Goal: Task Accomplishment & Management: Use online tool/utility

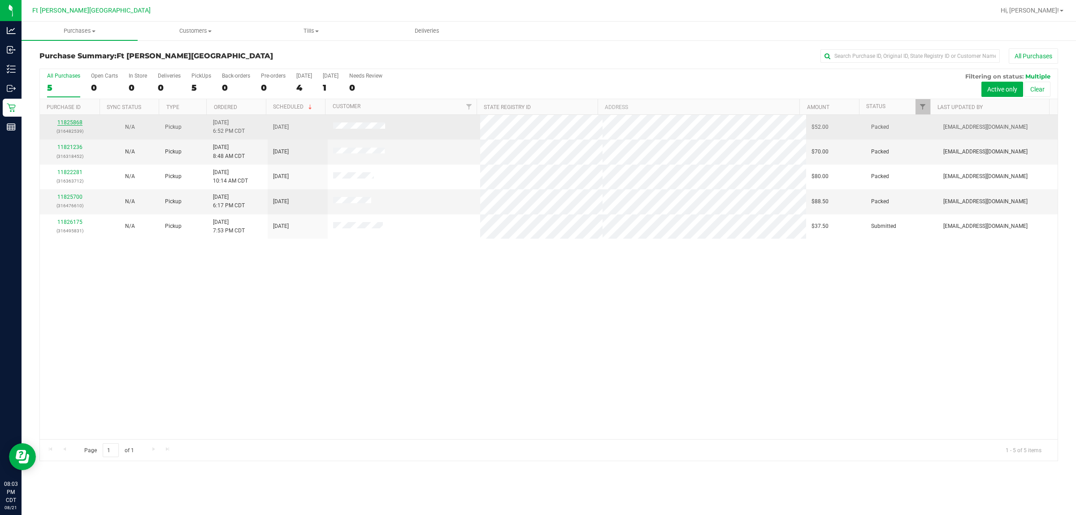
click at [70, 122] on link "11825868" at bounding box center [69, 122] width 25 height 6
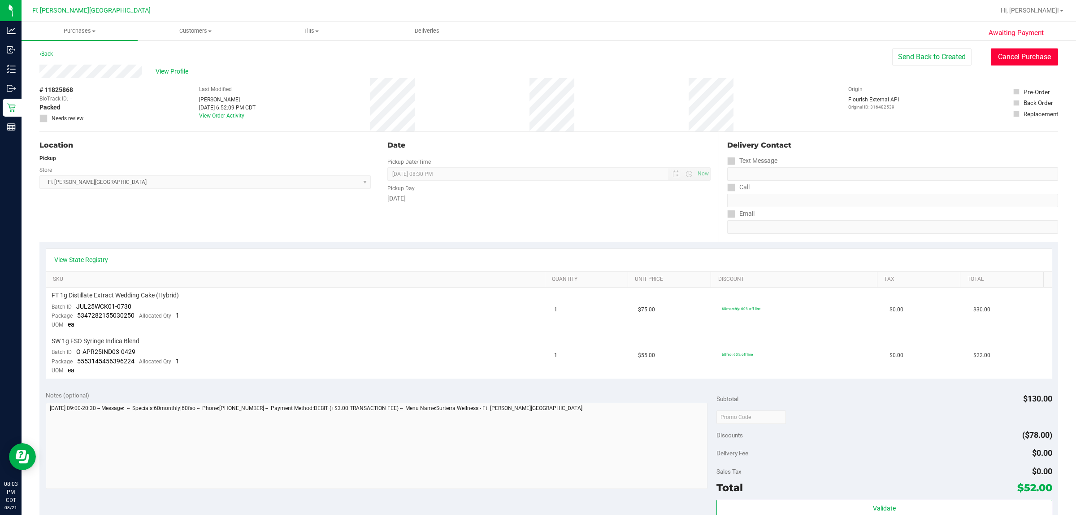
click at [536, 56] on button "Cancel Purchase" at bounding box center [1024, 56] width 67 height 17
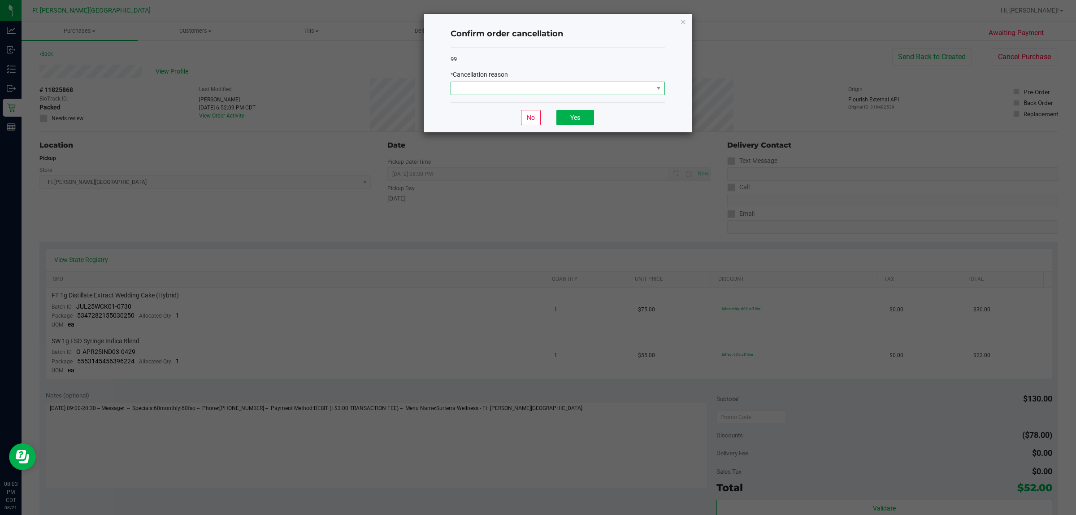
click at [536, 86] on span at bounding box center [552, 88] width 202 height 13
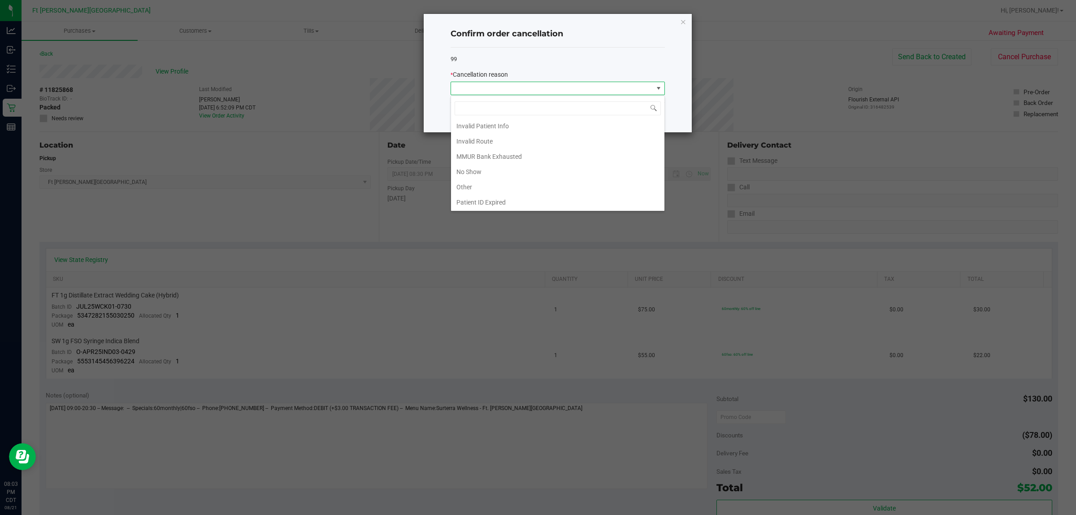
scroll to position [49, 0]
click at [504, 160] on li "No Show" at bounding box center [557, 155] width 213 height 15
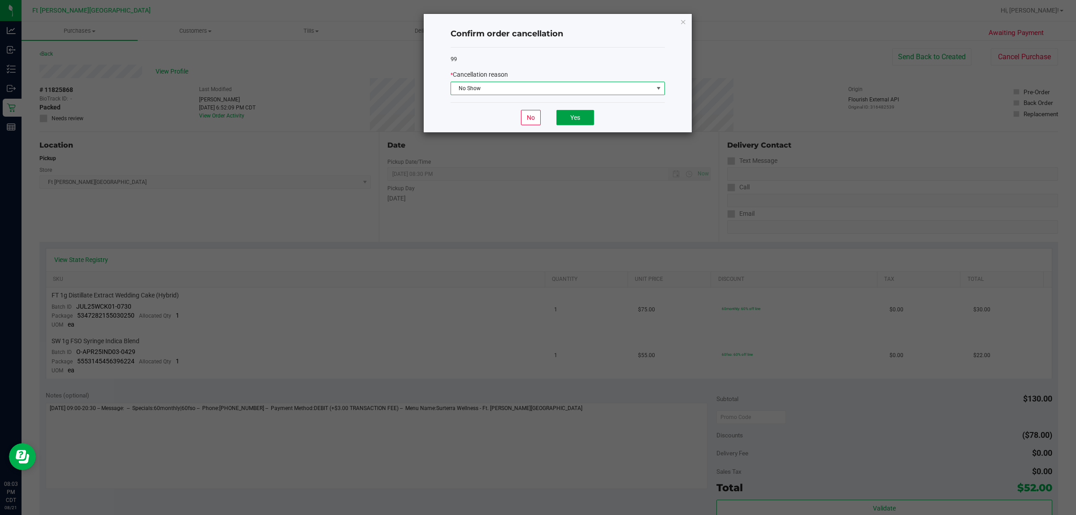
click at [536, 125] on button "Yes" at bounding box center [575, 117] width 38 height 15
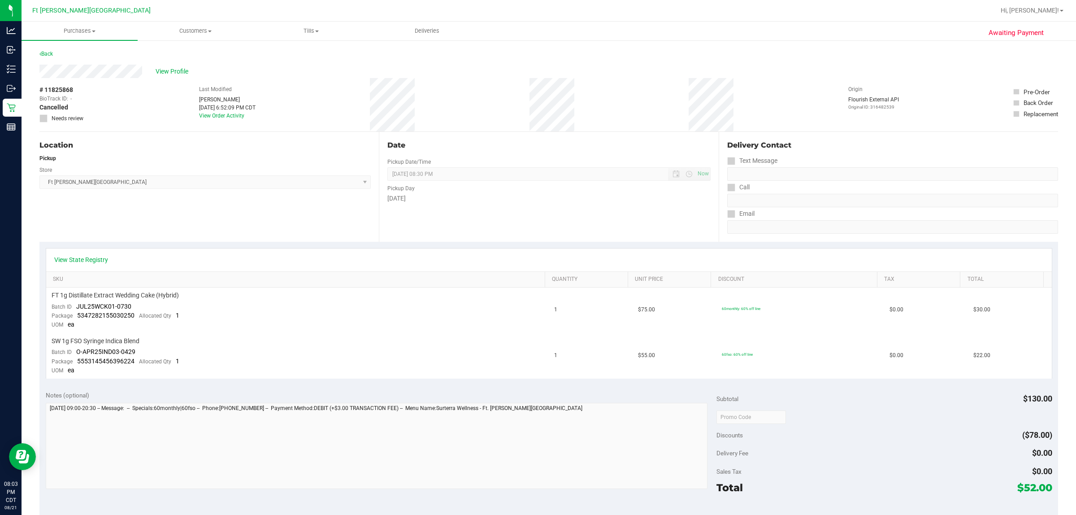
click at [50, 58] on div "Back" at bounding box center [45, 53] width 13 height 11
click at [50, 55] on link "Back" at bounding box center [45, 54] width 13 height 6
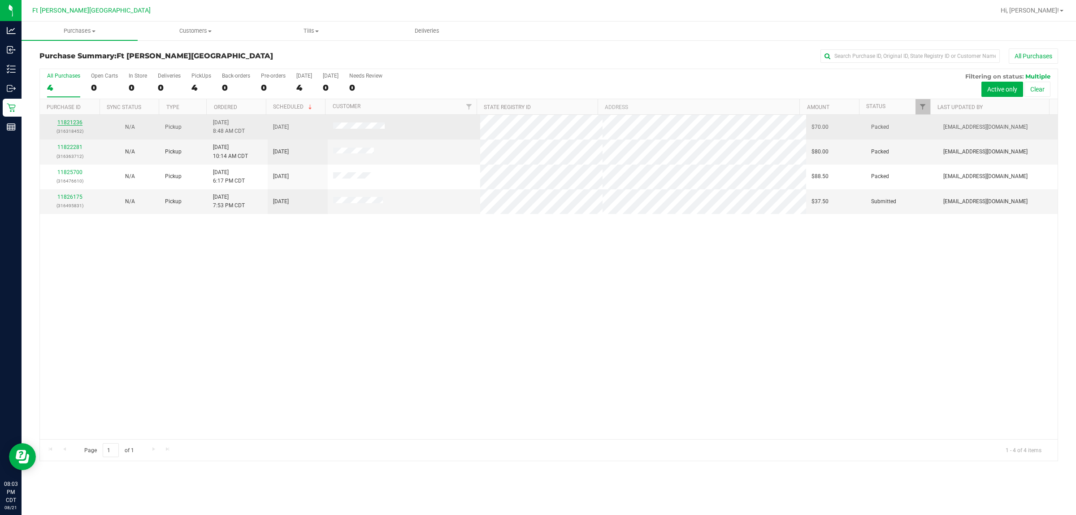
click at [74, 125] on link "11821236" at bounding box center [69, 122] width 25 height 6
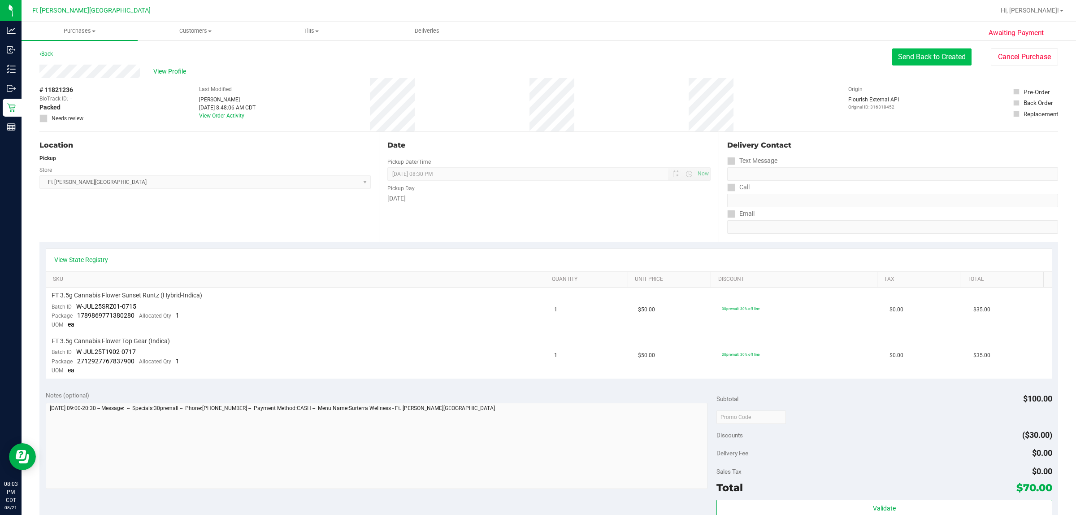
click at [536, 59] on button "Send Back to Created" at bounding box center [931, 56] width 79 height 17
click at [536, 51] on div "Purchases Summary of purchases Fulfillment All purchases Customers All customer…" at bounding box center [549, 268] width 1055 height 493
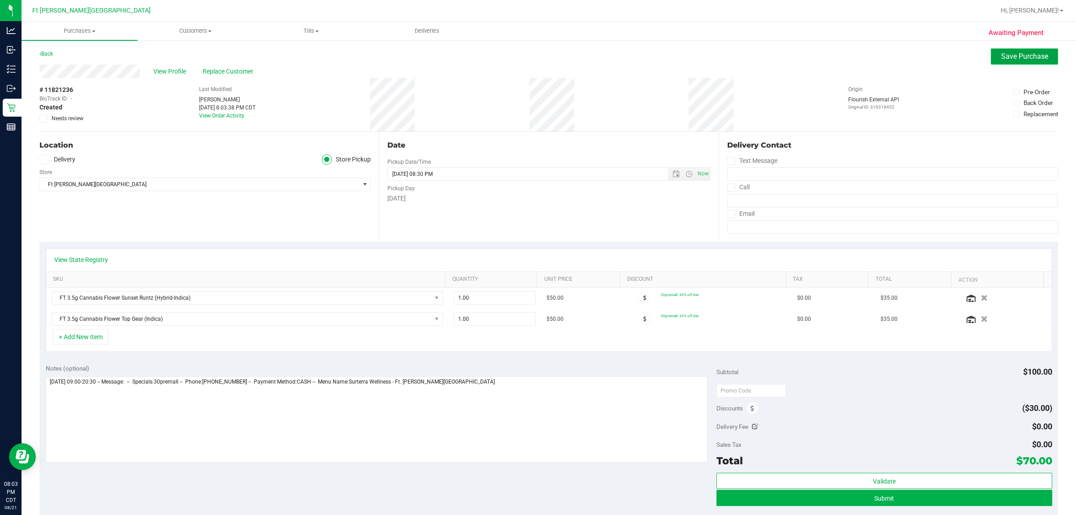
click at [536, 59] on span "Save Purchase" at bounding box center [1024, 56] width 47 height 9
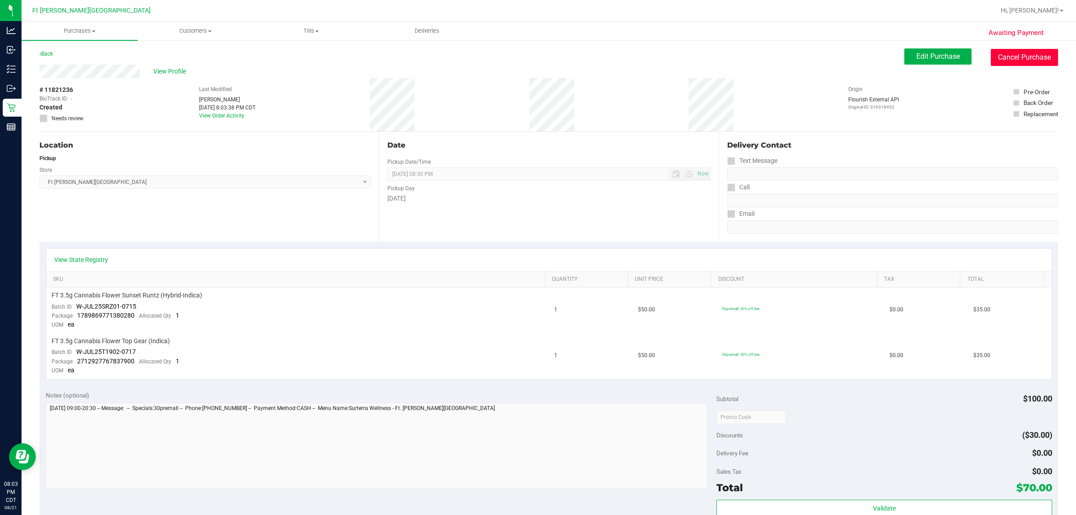
click at [536, 58] on button "Cancel Purchase" at bounding box center [1024, 57] width 67 height 17
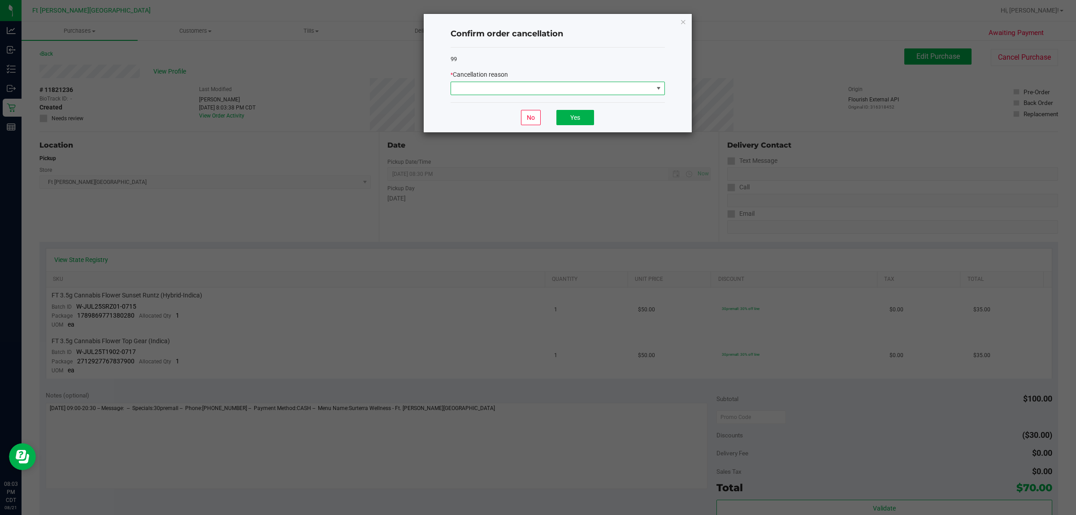
click at [536, 89] on span at bounding box center [552, 88] width 202 height 13
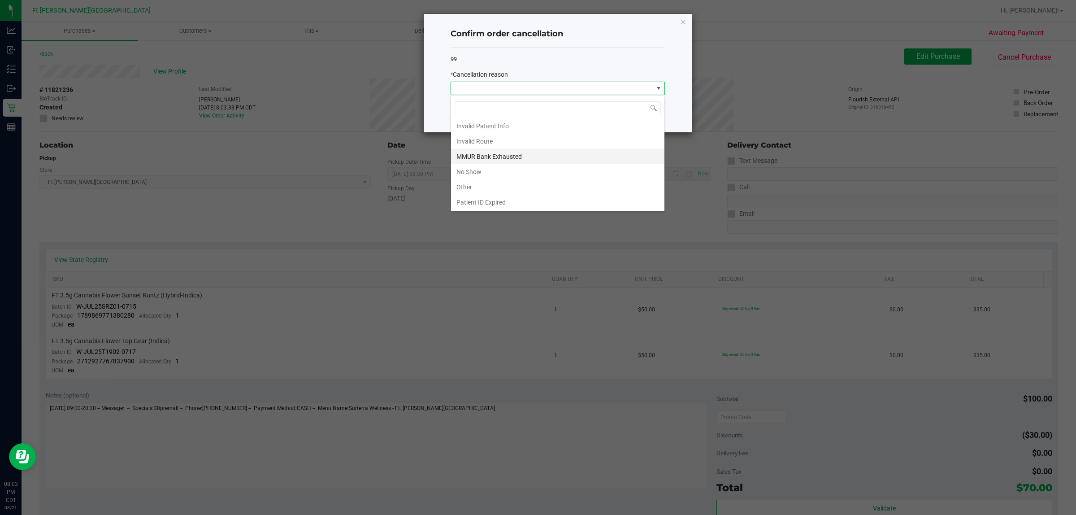
scroll to position [49, 0]
click at [504, 158] on li "No Show" at bounding box center [557, 155] width 213 height 15
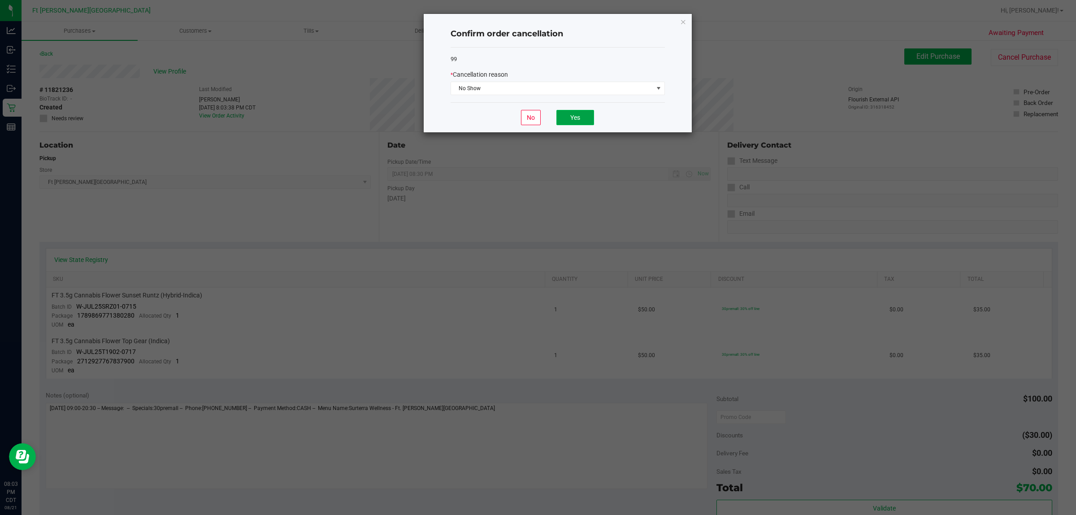
click at [536, 118] on button "Yes" at bounding box center [575, 117] width 38 height 15
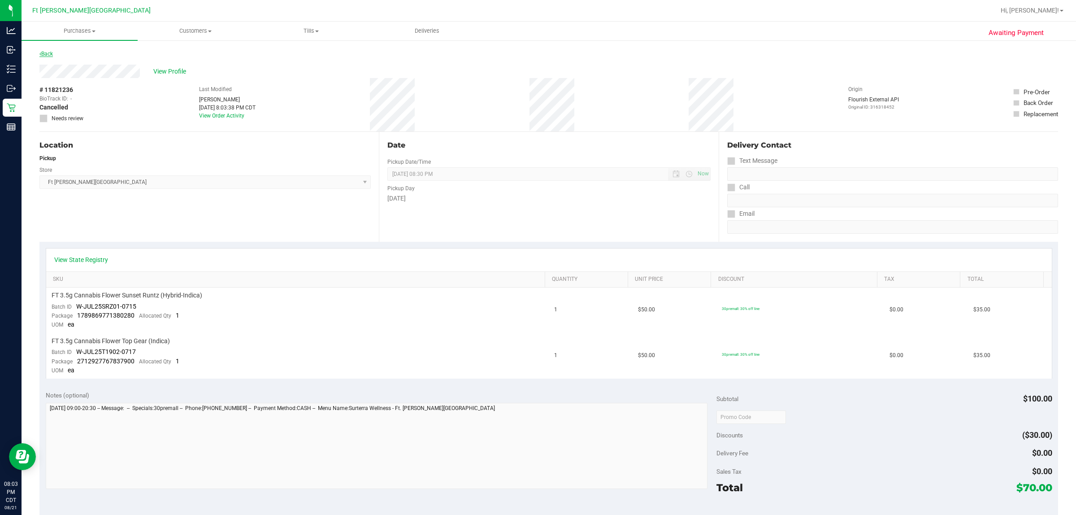
click at [45, 52] on link "Back" at bounding box center [45, 54] width 13 height 6
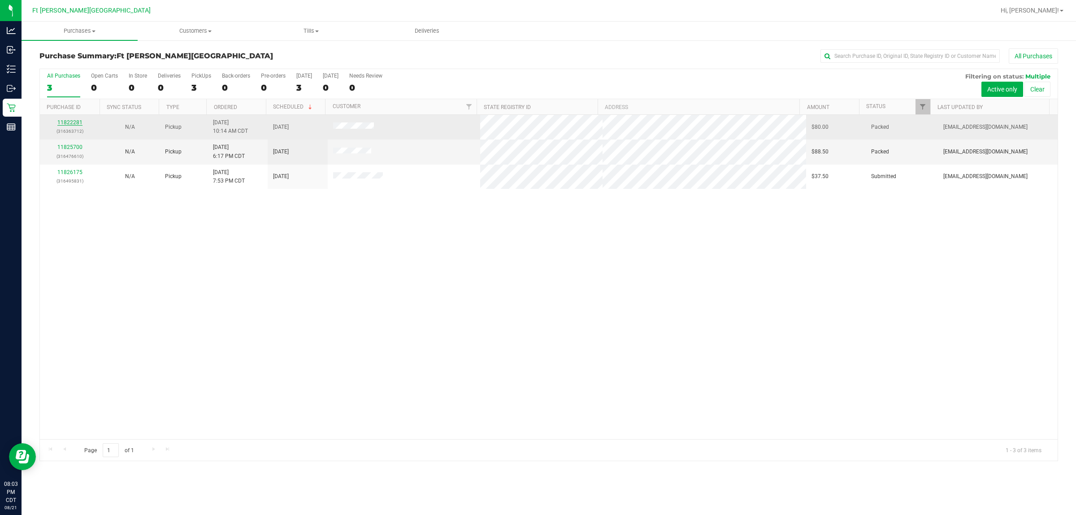
click at [75, 125] on link "11822281" at bounding box center [69, 122] width 25 height 6
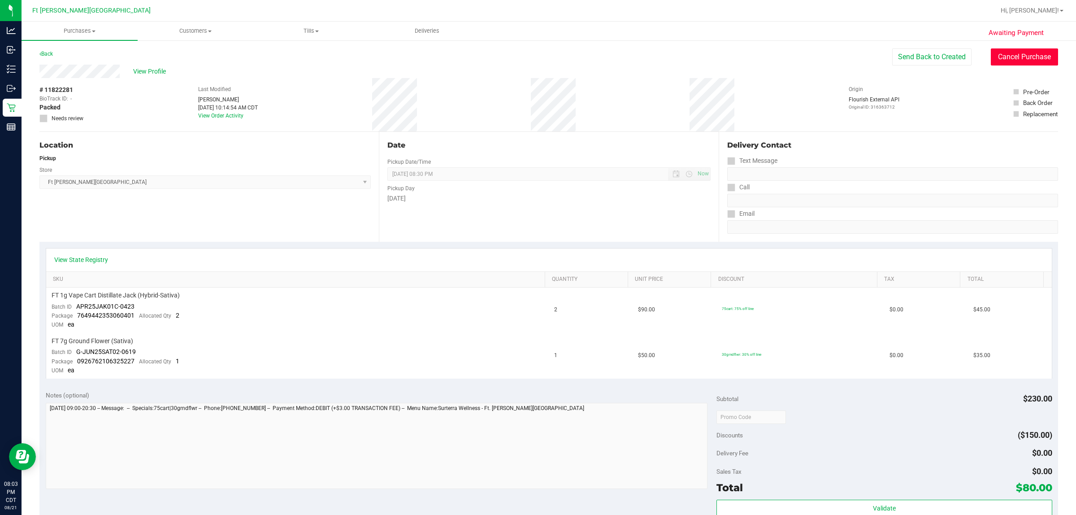
click at [536, 59] on button "Cancel Purchase" at bounding box center [1024, 56] width 67 height 17
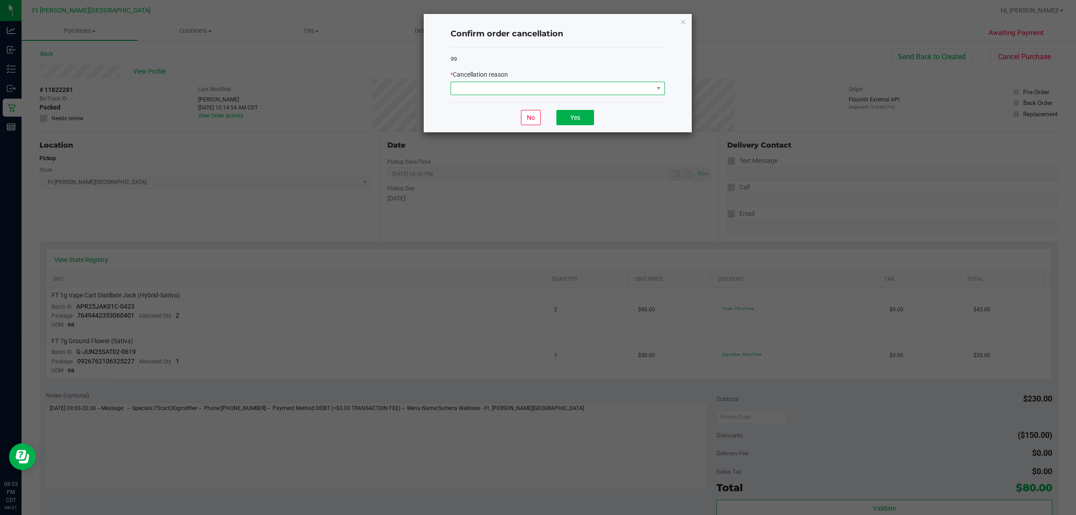
click at [536, 92] on span at bounding box center [552, 88] width 202 height 13
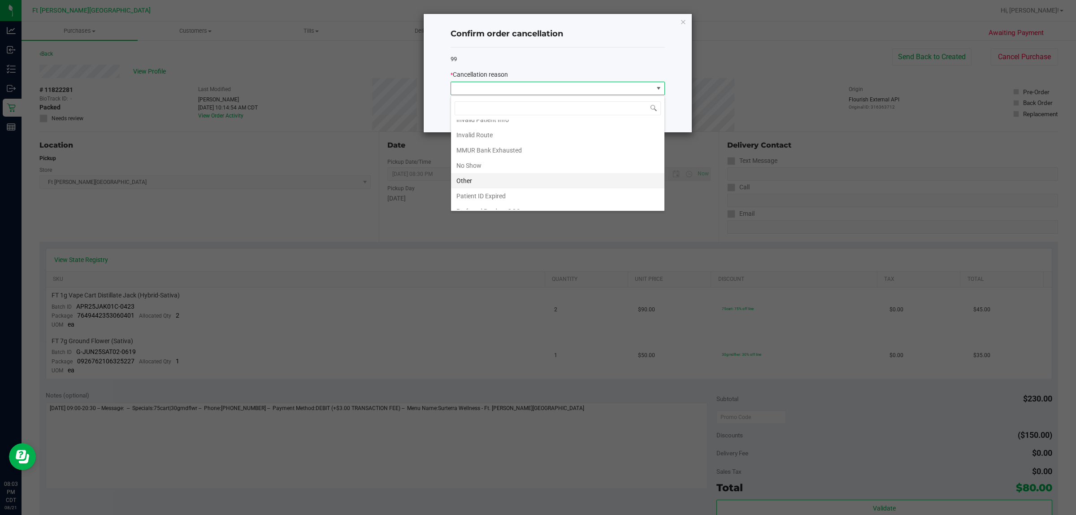
scroll to position [49, 0]
click at [504, 155] on li "No Show" at bounding box center [557, 155] width 213 height 15
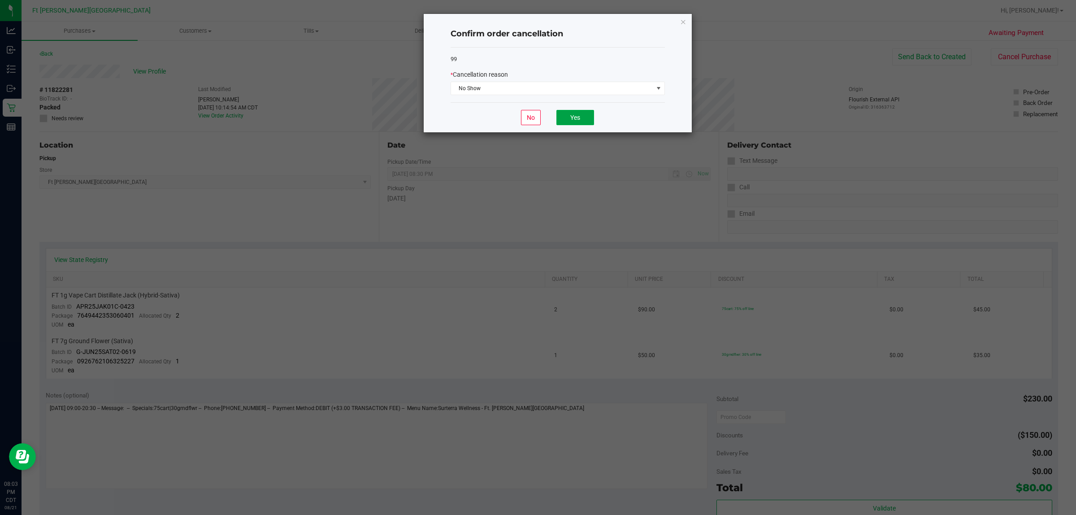
drag, startPoint x: 569, startPoint y: 122, endPoint x: 204, endPoint y: 91, distance: 365.4
click at [536, 122] on button "Yes" at bounding box center [575, 117] width 38 height 15
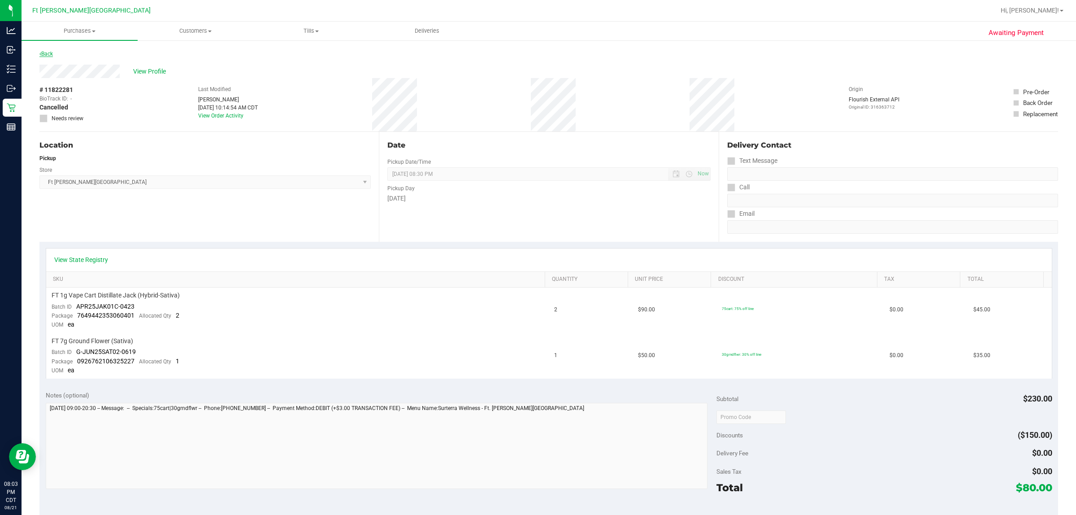
click at [45, 55] on link "Back" at bounding box center [45, 54] width 13 height 6
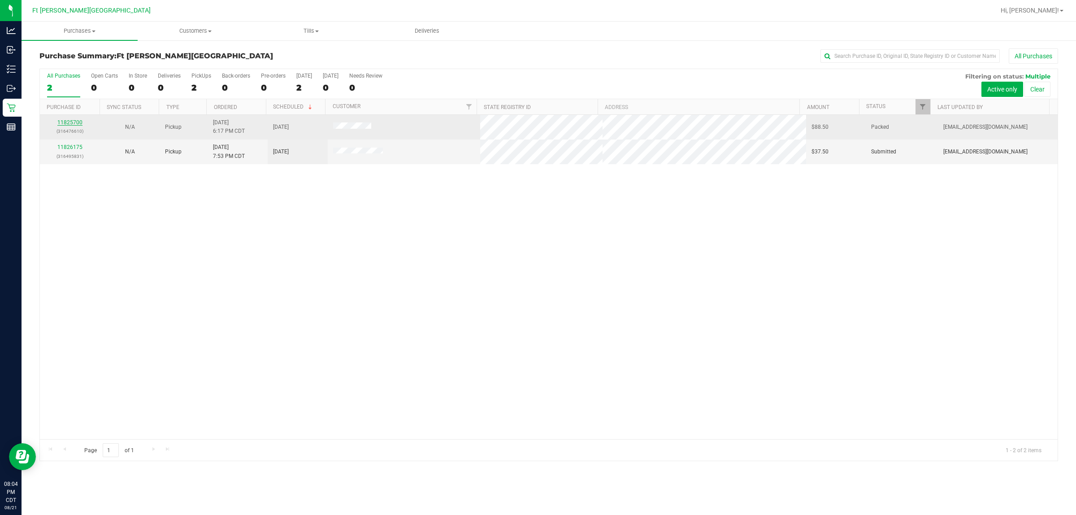
click at [71, 126] on link "11825700" at bounding box center [69, 122] width 25 height 6
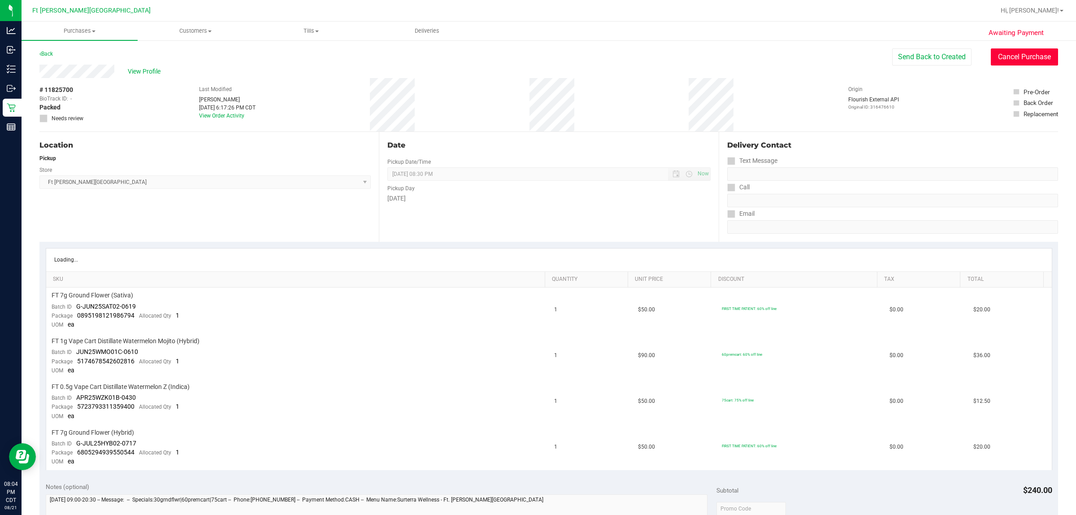
click at [536, 55] on button "Cancel Purchase" at bounding box center [1024, 56] width 67 height 17
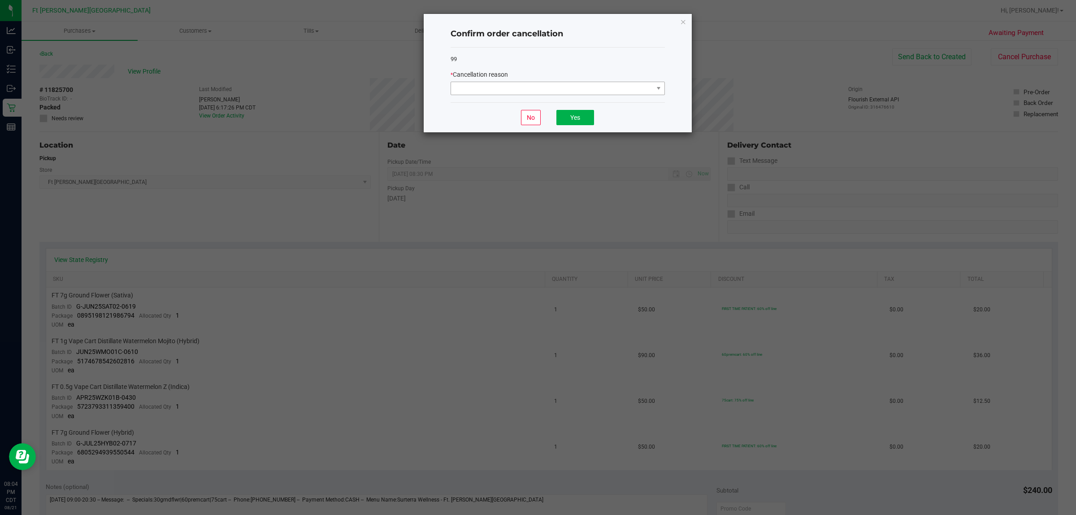
click at [536, 81] on div "* Cancellation reason" at bounding box center [558, 82] width 214 height 25
click at [536, 87] on span at bounding box center [552, 88] width 202 height 13
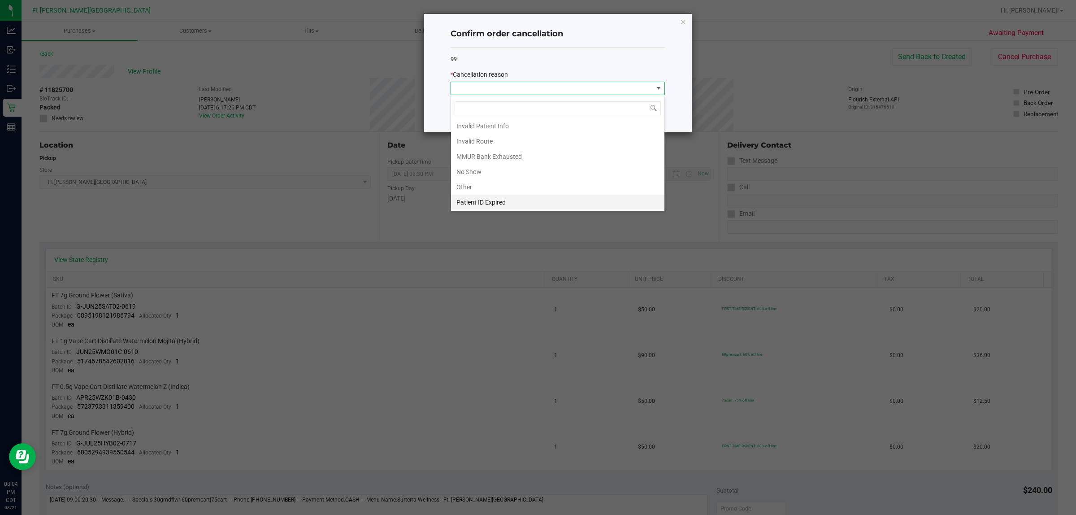
scroll to position [49, 0]
click at [503, 171] on li "Other" at bounding box center [557, 171] width 213 height 15
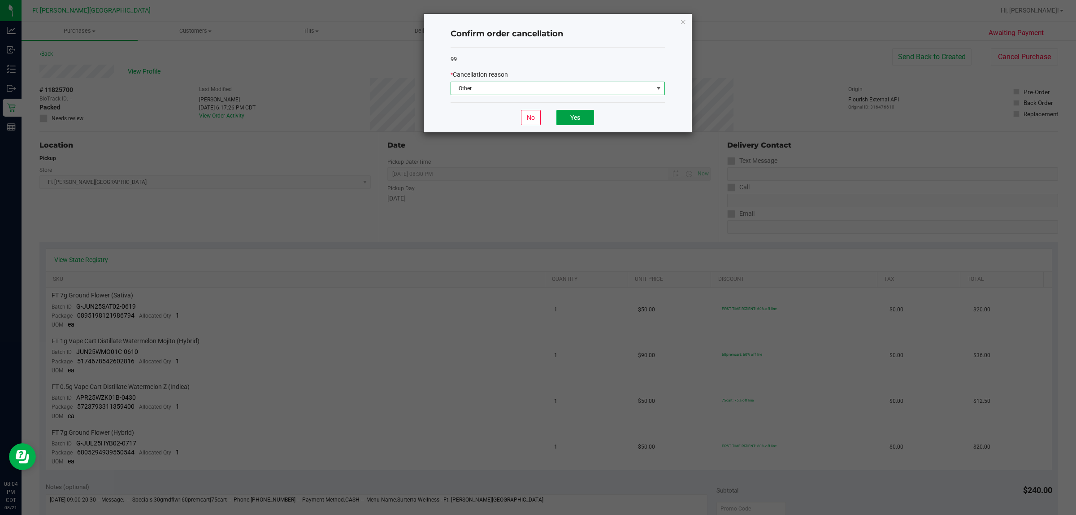
click at [536, 112] on button "Yes" at bounding box center [575, 117] width 38 height 15
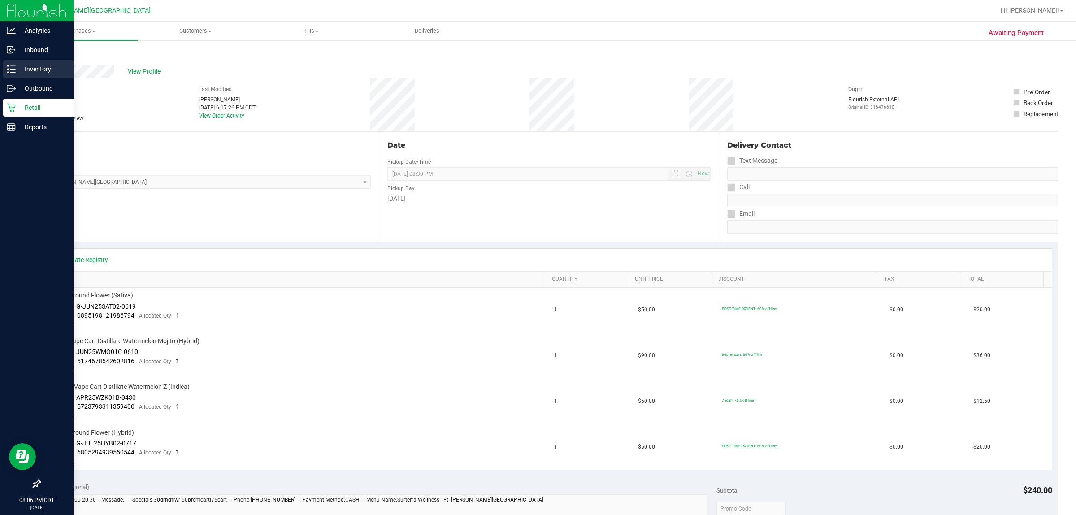
click at [23, 70] on p "Inventory" at bounding box center [43, 69] width 54 height 11
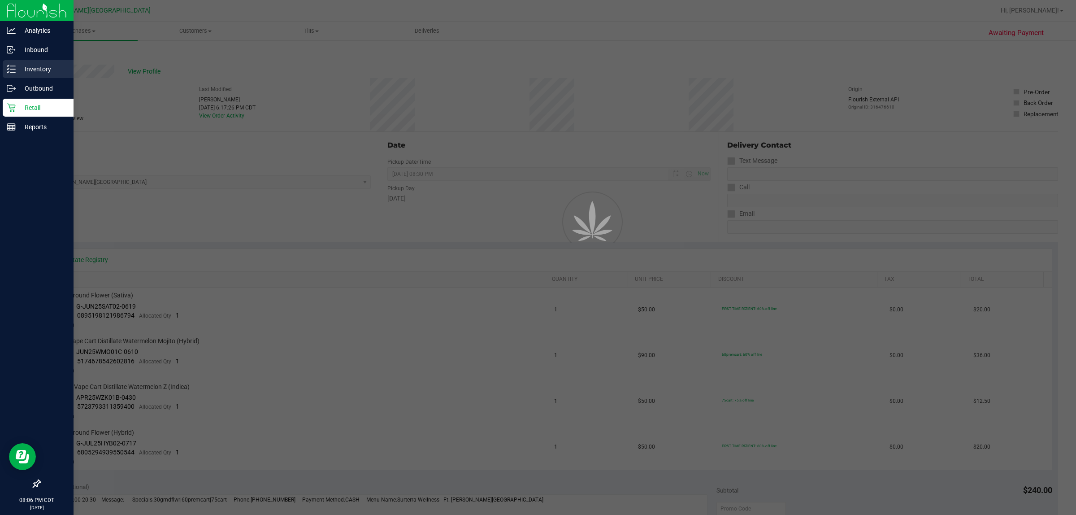
click at [25, 71] on p "Inventory" at bounding box center [43, 69] width 54 height 11
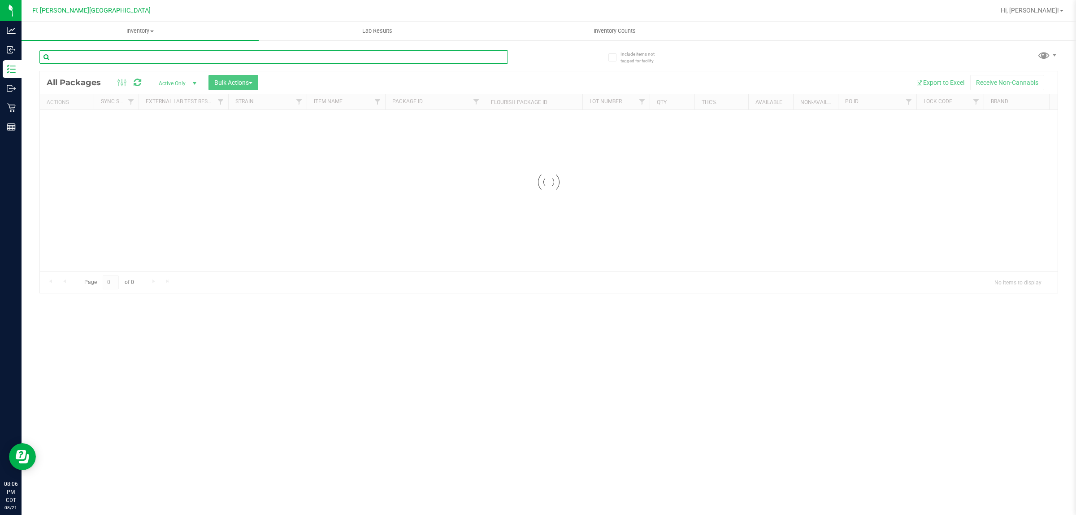
click at [223, 56] on input "text" at bounding box center [273, 56] width 469 height 13
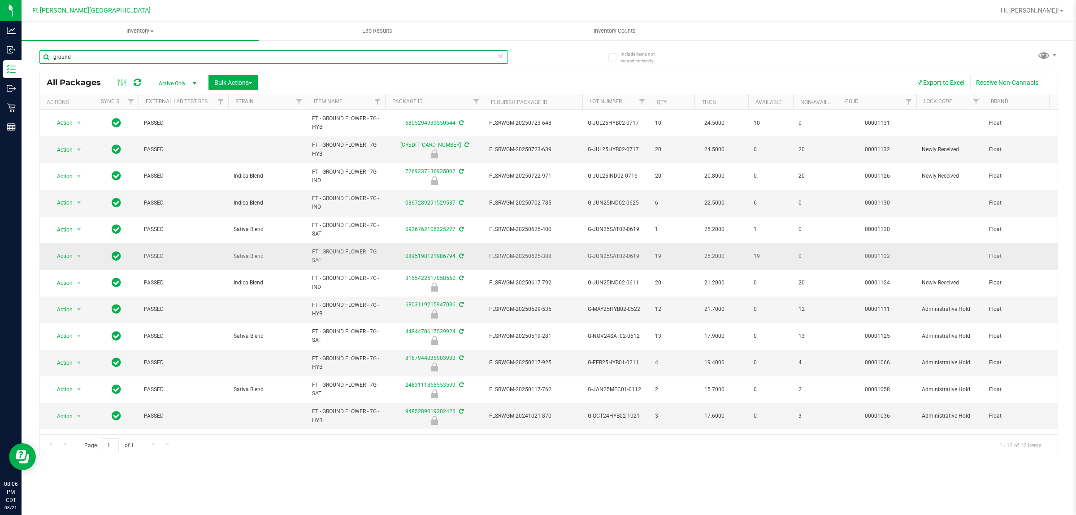
type input "ground"
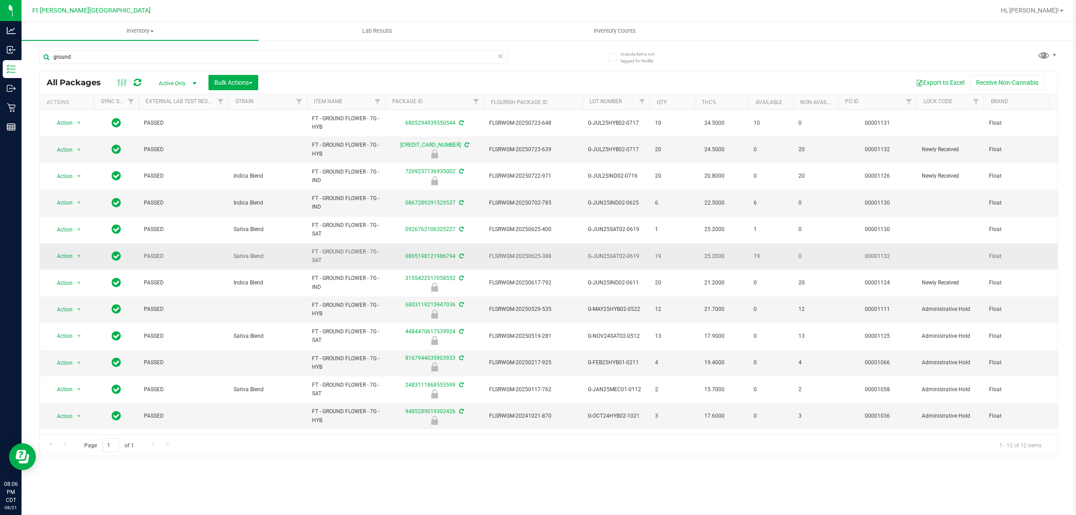
drag, startPoint x: 326, startPoint y: 265, endPoint x: 319, endPoint y: 257, distance: 10.9
click at [310, 256] on td "FT - GROUND FLOWER - 7G - SAT" at bounding box center [346, 256] width 78 height 26
drag, startPoint x: 324, startPoint y: 259, endPoint x: 313, endPoint y: 259, distance: 10.8
click at [313, 259] on span "FT - GROUND FLOWER - 7G - SAT" at bounding box center [346, 256] width 68 height 17
drag, startPoint x: 68, startPoint y: 231, endPoint x: 64, endPoint y: 252, distance: 21.4
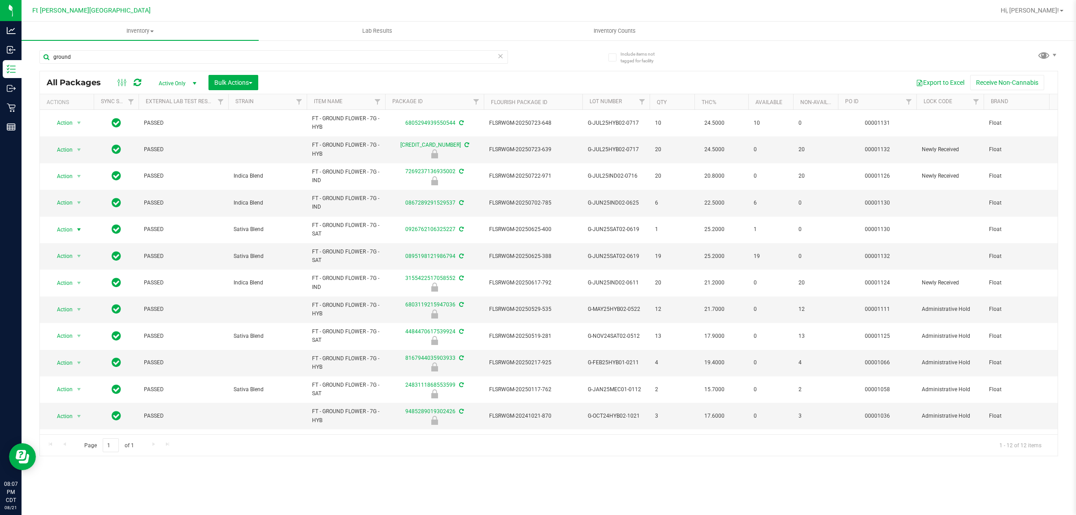
click at [70, 231] on span "Action" at bounding box center [61, 229] width 24 height 13
click at [80, 342] on li "Print package label" at bounding box center [84, 338] width 70 height 13
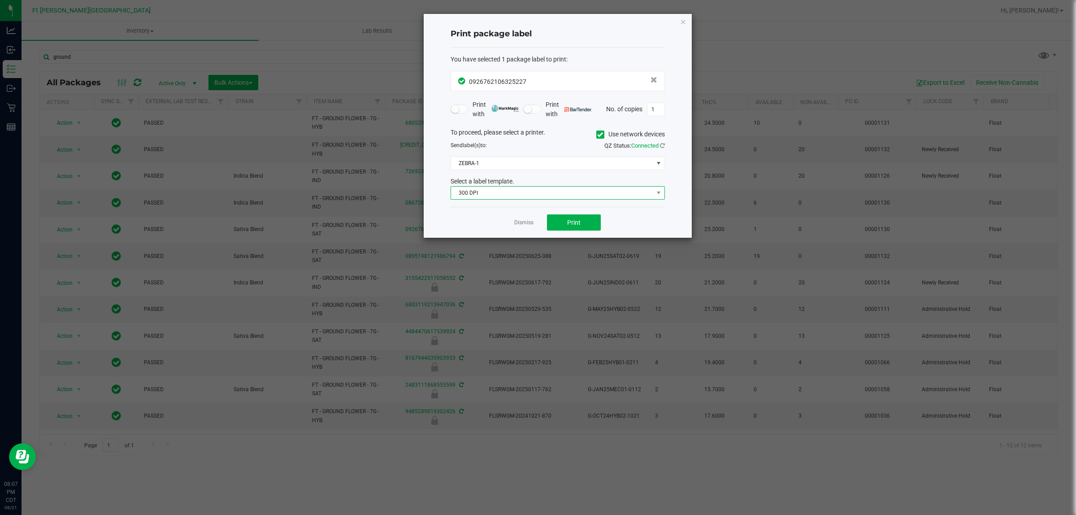
click at [536, 199] on span "300 DPI" at bounding box center [552, 193] width 202 height 13
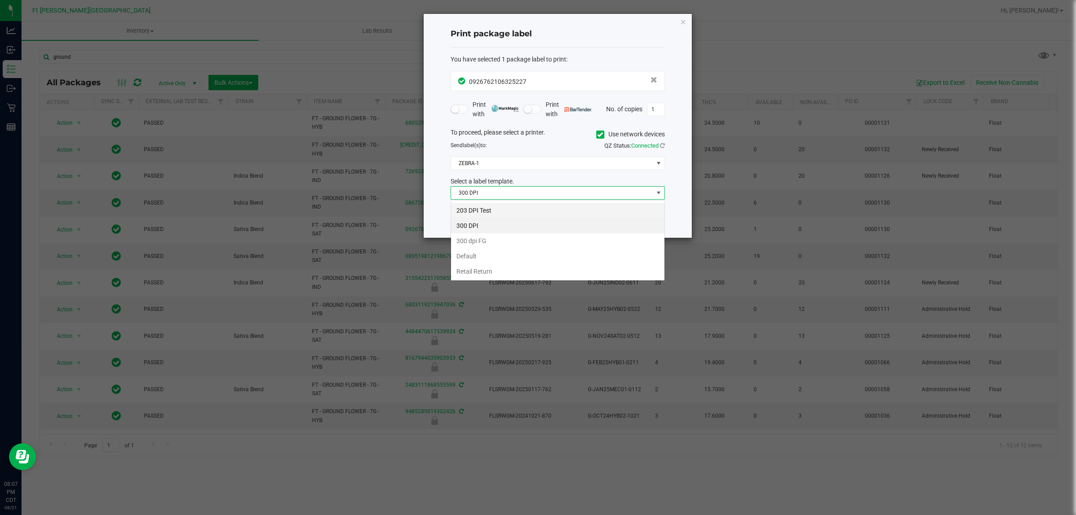
scroll to position [14, 214]
drag, startPoint x: 556, startPoint y: 207, endPoint x: 560, endPoint y: 187, distance: 20.5
click at [536, 207] on li "203 DPI Test" at bounding box center [557, 210] width 213 height 15
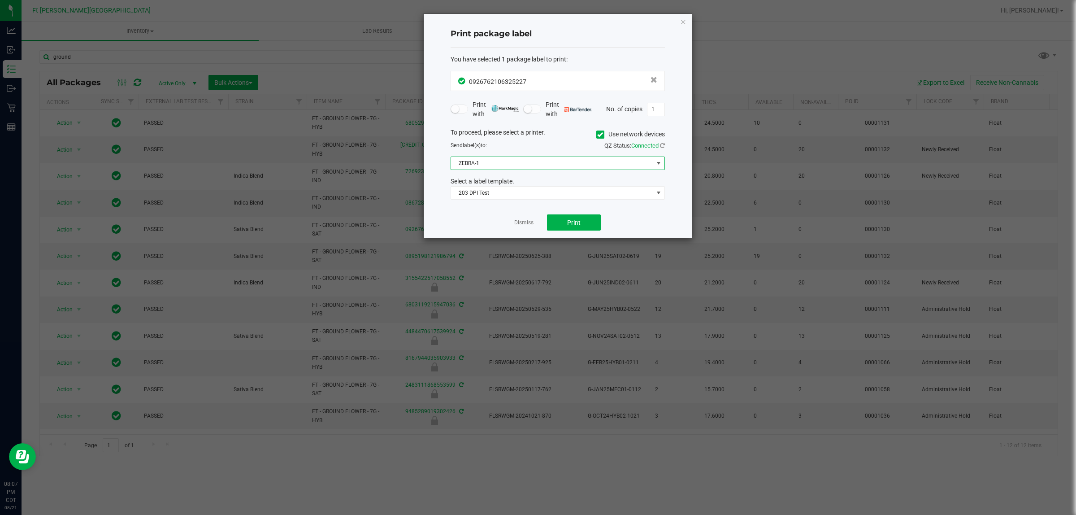
click at [536, 166] on span "ZEBRA-1" at bounding box center [552, 163] width 202 height 13
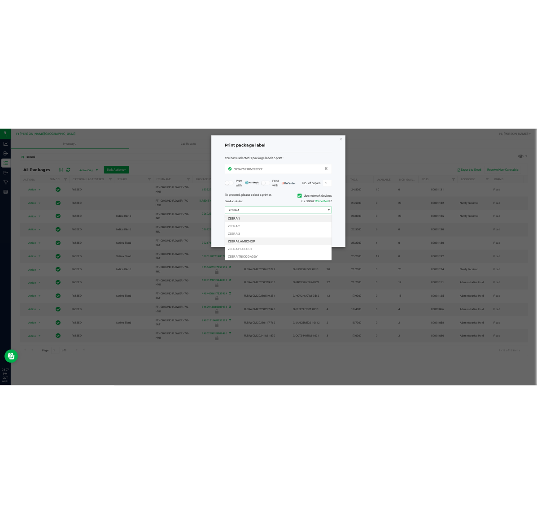
scroll to position [18, 0]
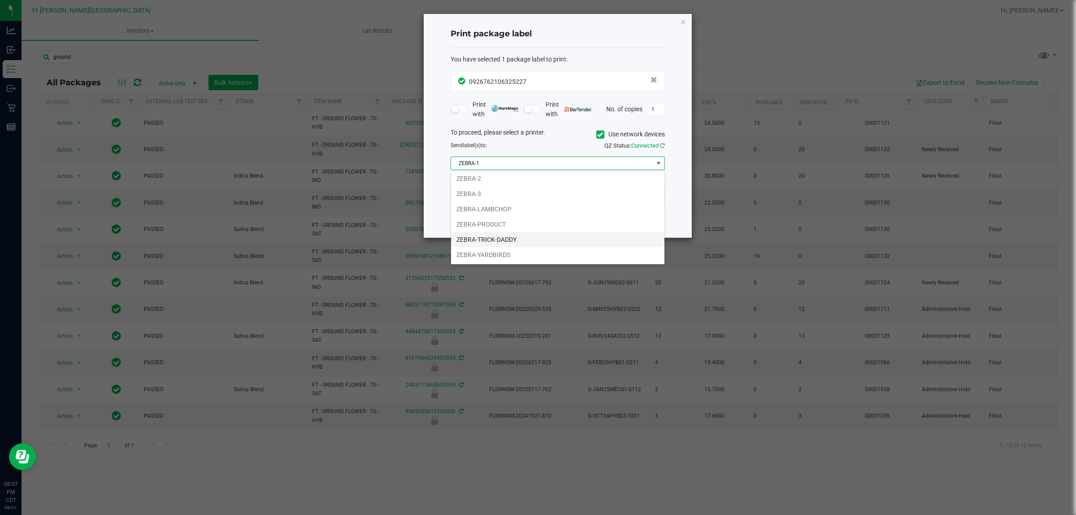
click at [521, 236] on li "ZEBRA-TRICK-DADDY" at bounding box center [557, 239] width 213 height 15
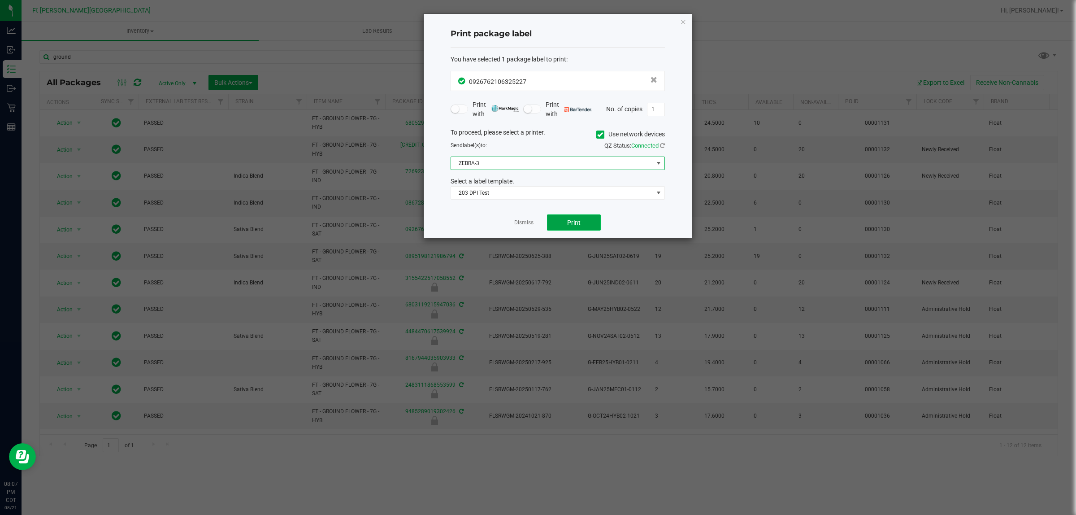
click at [536, 230] on button "Print" at bounding box center [574, 222] width 54 height 16
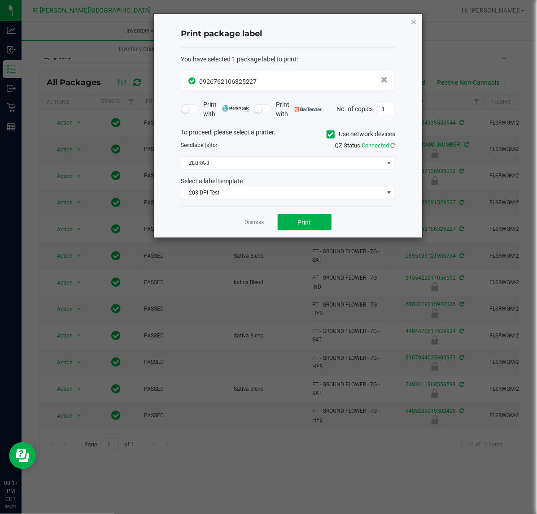
click at [414, 21] on icon "button" at bounding box center [413, 21] width 6 height 11
